Goal: Information Seeking & Learning: Check status

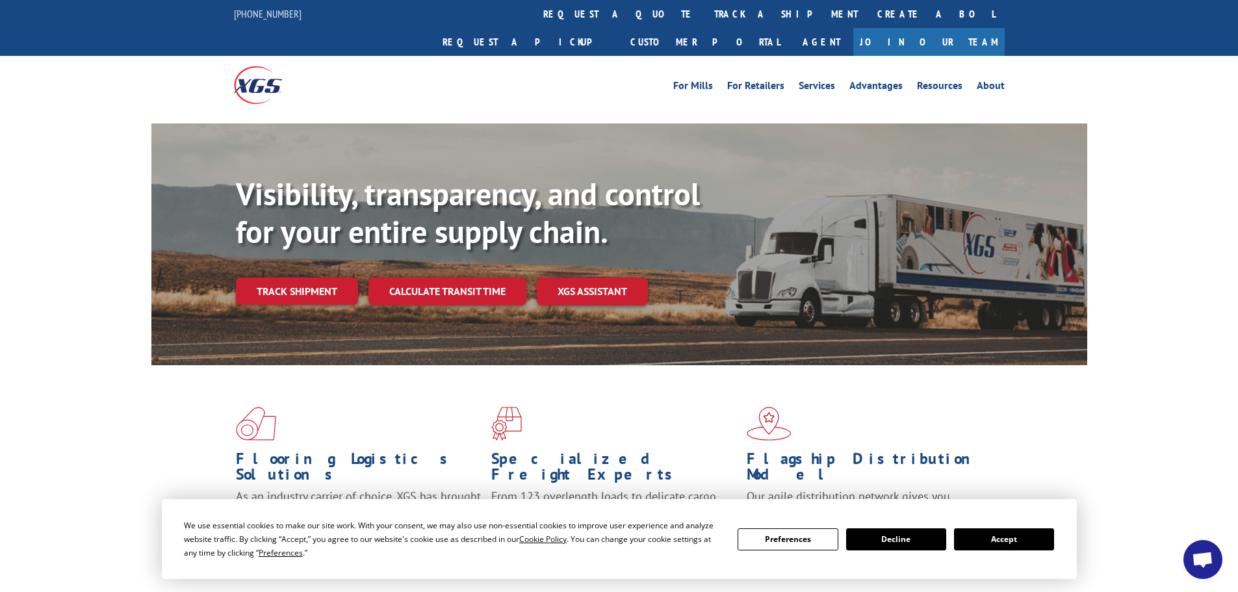
click at [986, 543] on button "Accept" at bounding box center [1004, 539] width 100 height 22
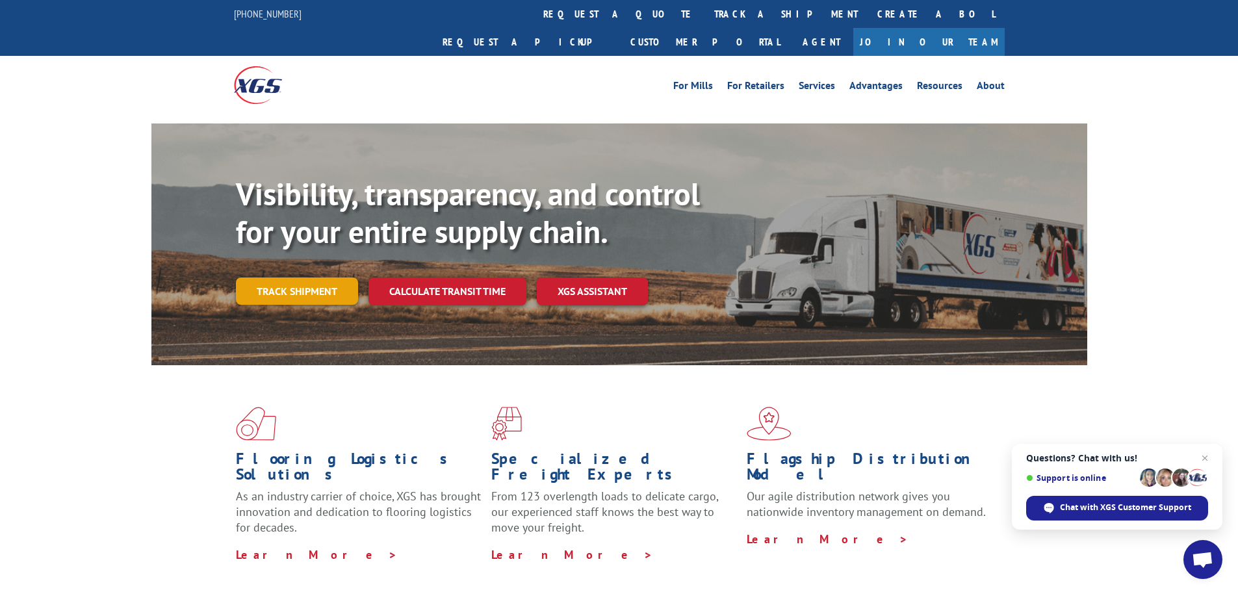
click at [311, 277] on link "Track shipment" at bounding box center [297, 290] width 122 height 27
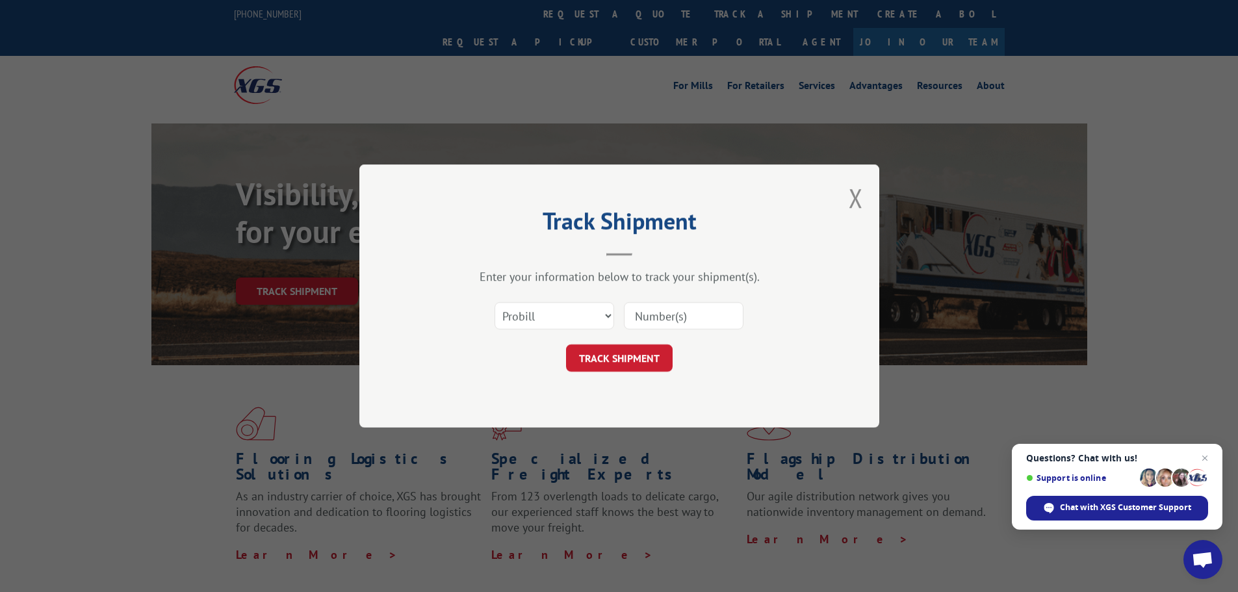
click at [668, 313] on input at bounding box center [684, 315] width 120 height 27
paste input "2850308"
type input "2850308"
click at [632, 363] on button "TRACK SHIPMENT" at bounding box center [619, 357] width 107 height 27
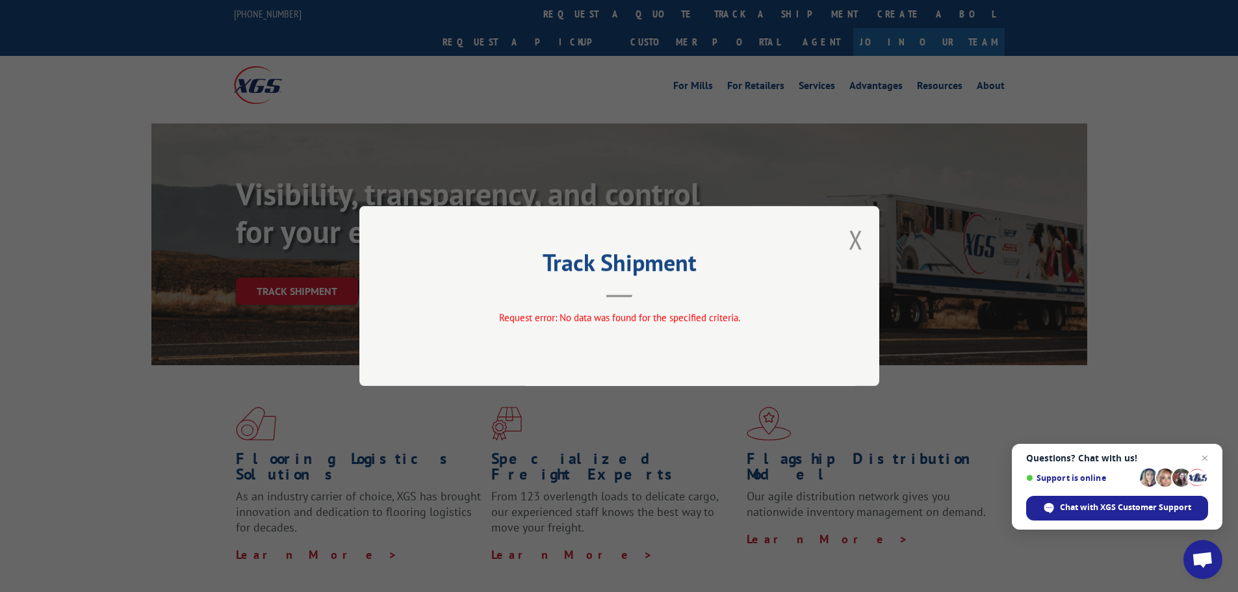
click at [841, 245] on div "Track Shipment Request error: No data was found for the specified criteria." at bounding box center [619, 296] width 520 height 180
click at [850, 251] on button "Close modal" at bounding box center [856, 239] width 14 height 34
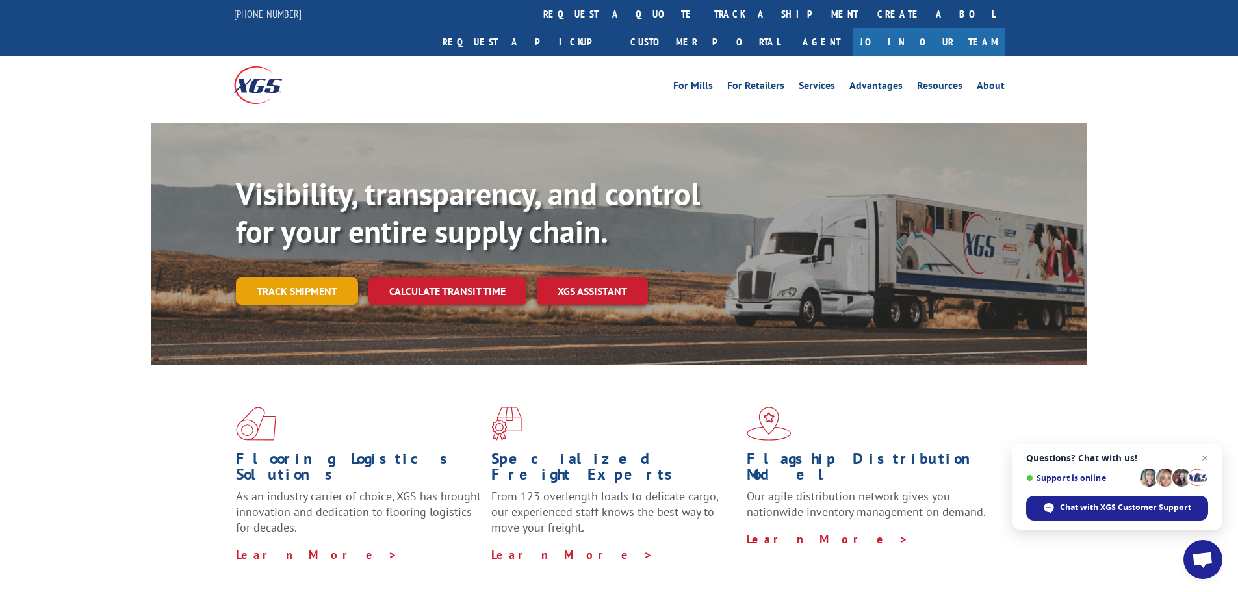
click at [297, 277] on link "Track shipment" at bounding box center [297, 290] width 122 height 27
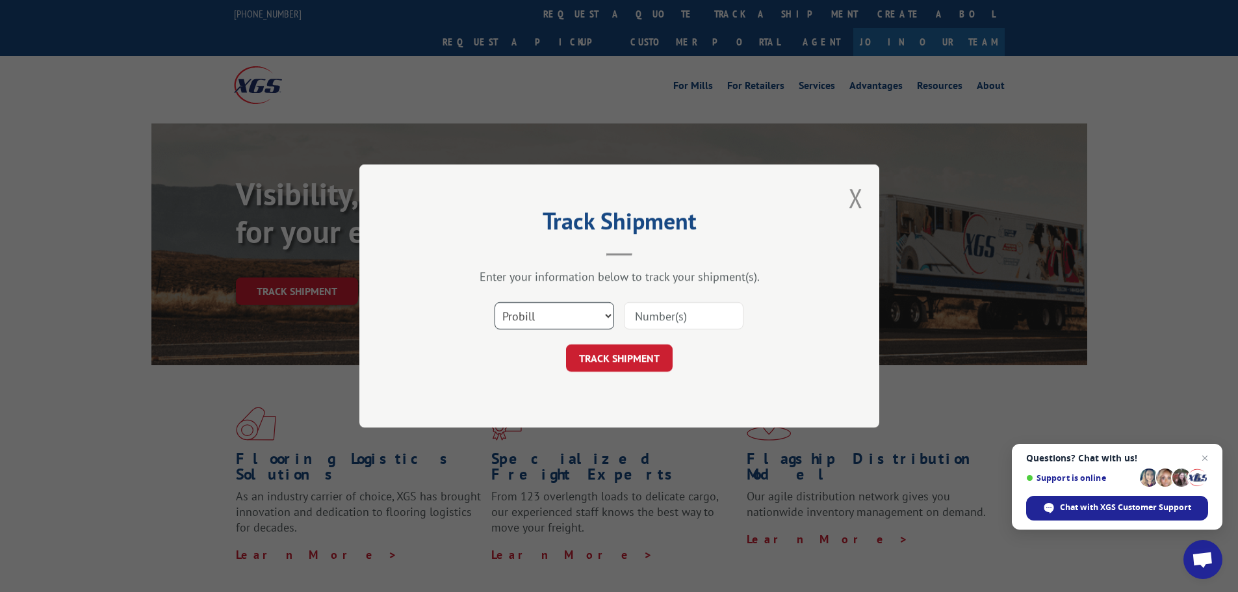
click at [565, 316] on select "Select category... Probill BOL PO" at bounding box center [554, 315] width 120 height 27
select select "bol"
click at [494, 302] on select "Select category... Probill BOL PO" at bounding box center [554, 315] width 120 height 27
click at [666, 320] on input at bounding box center [684, 315] width 120 height 27
paste input "2850308"
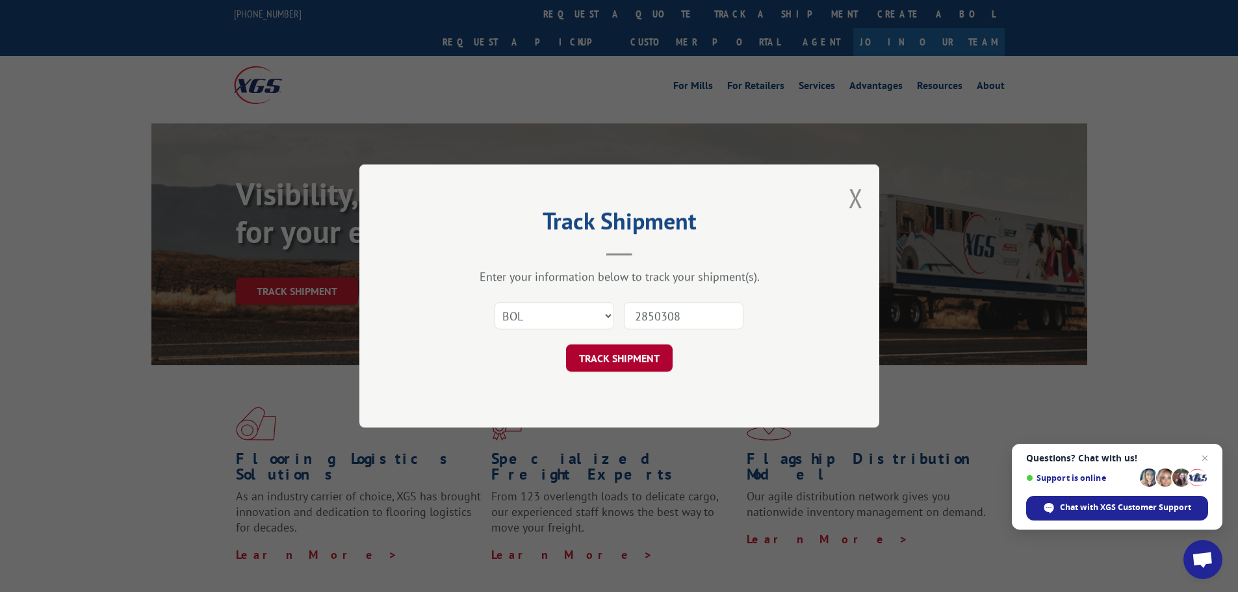
type input "2850308"
click at [639, 358] on button "TRACK SHIPMENT" at bounding box center [619, 357] width 107 height 27
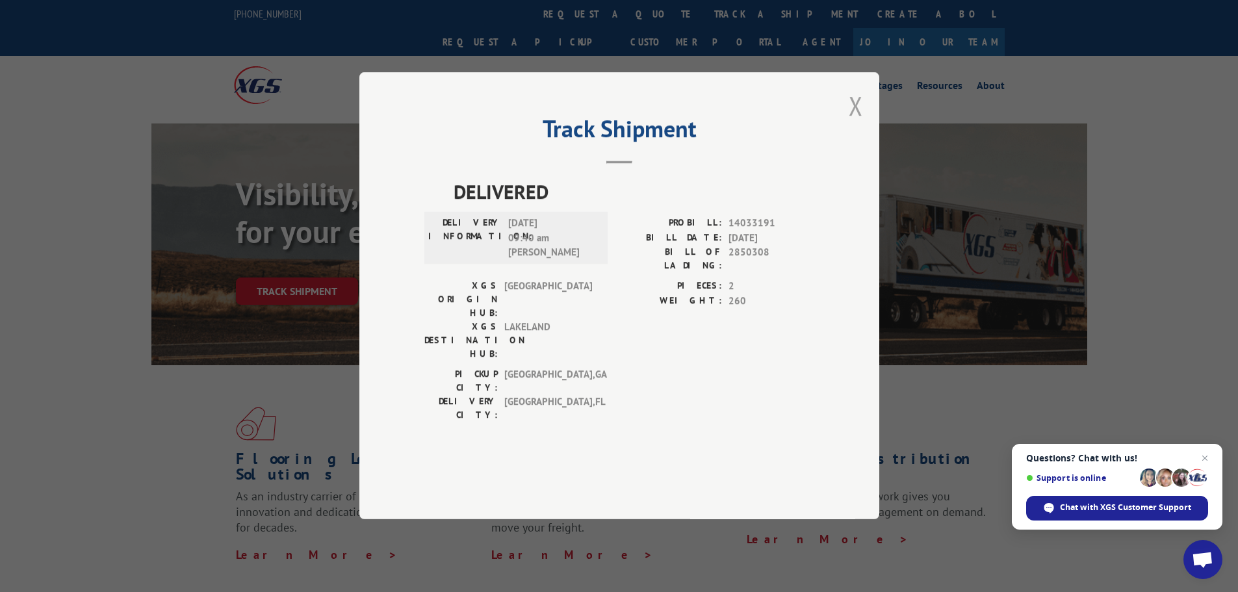
click at [858, 123] on button "Close modal" at bounding box center [856, 105] width 14 height 34
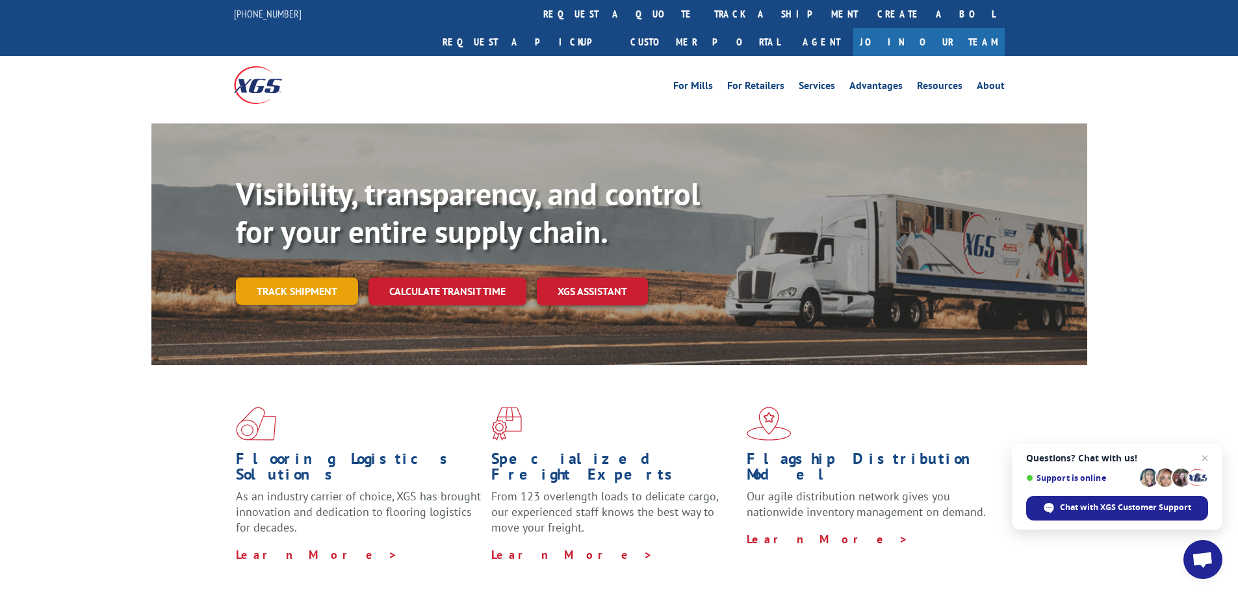
click at [270, 277] on link "Track shipment" at bounding box center [297, 290] width 122 height 27
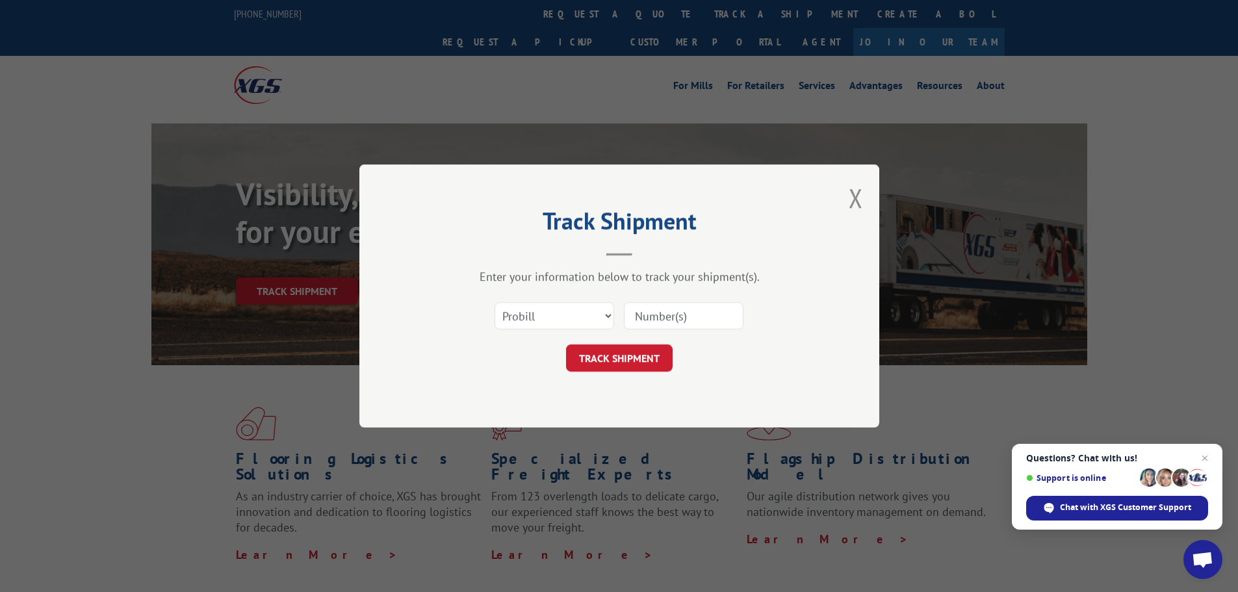
click at [721, 314] on input at bounding box center [684, 315] width 120 height 27
paste input "2850308"
type input "2850308"
click at [635, 359] on button "TRACK SHIPMENT" at bounding box center [619, 357] width 107 height 27
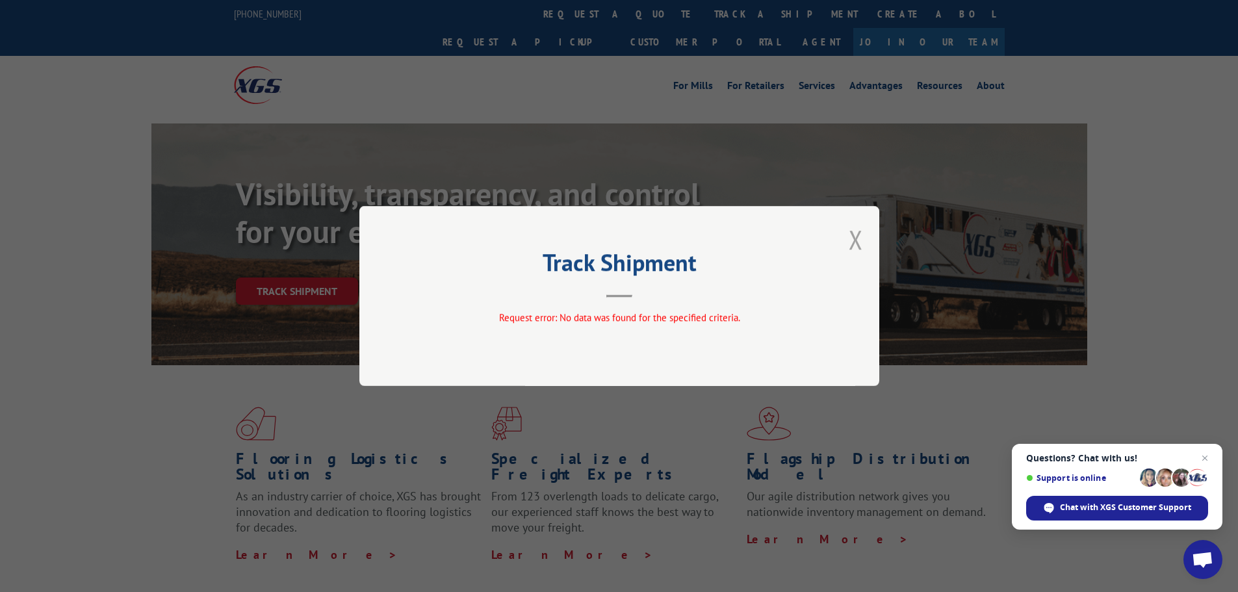
click at [850, 242] on button "Close modal" at bounding box center [856, 239] width 14 height 34
